Goal: Check status: Check status

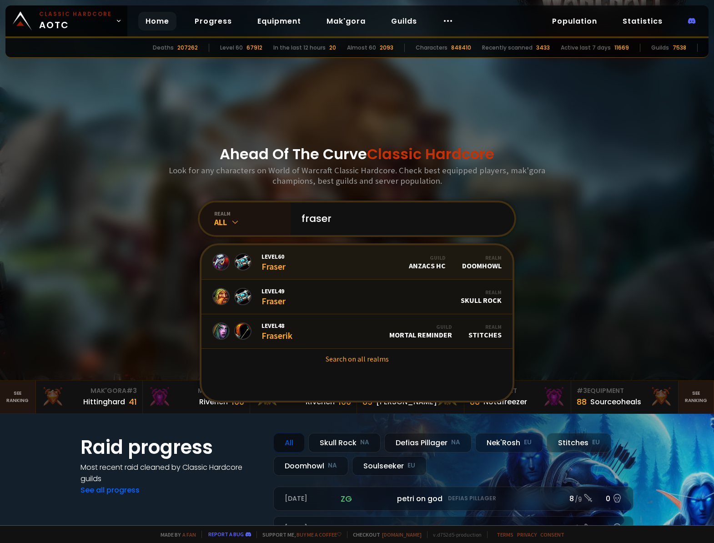
type input "fraser"
click at [281, 257] on span "Level 60" at bounding box center [273, 256] width 24 height 8
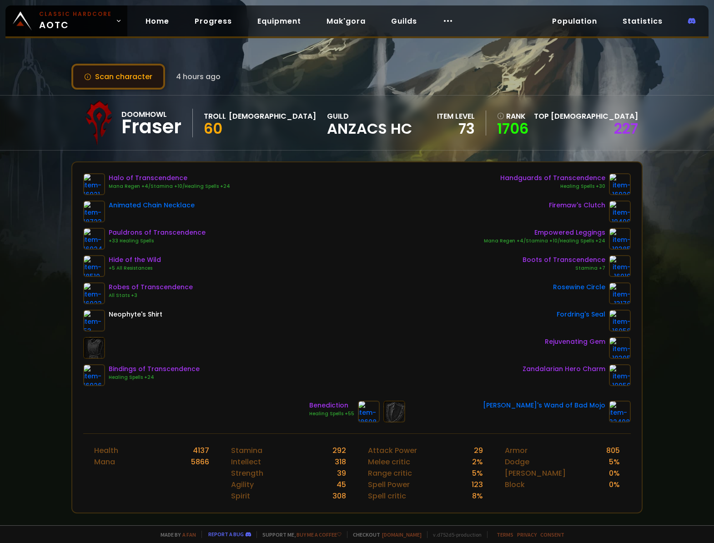
click at [123, 72] on button "Scan character" at bounding box center [118, 77] width 94 height 26
click at [122, 74] on button "Scan character" at bounding box center [118, 77] width 94 height 26
